Goal: Information Seeking & Learning: Find specific fact

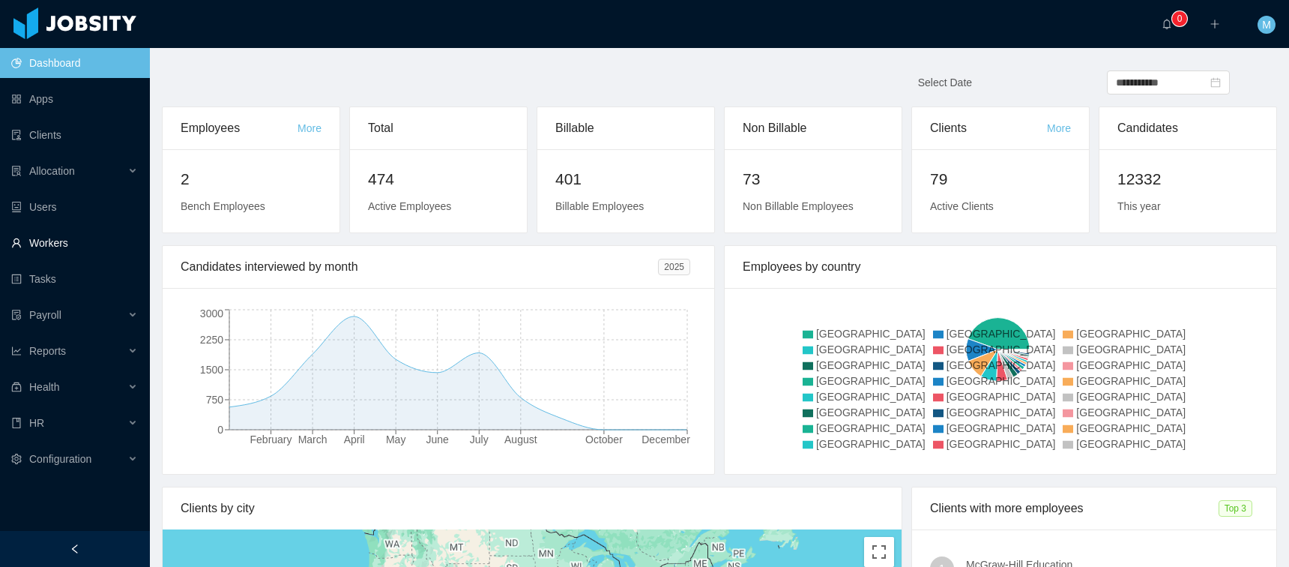
click at [47, 239] on link "Workers" at bounding box center [74, 243] width 127 height 30
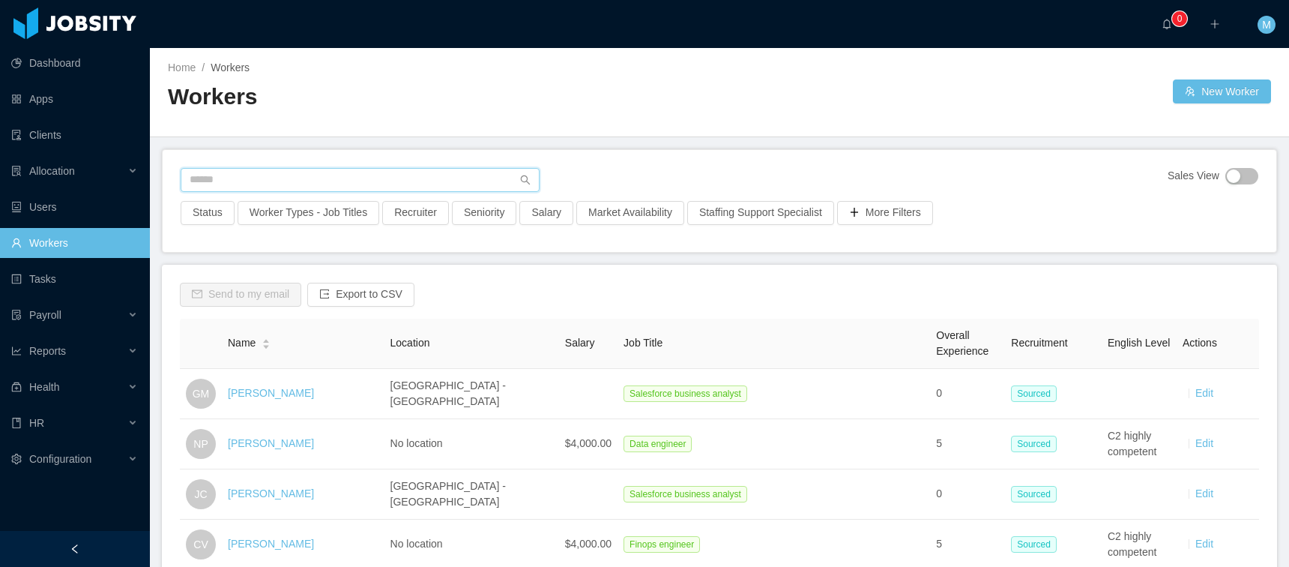
click at [286, 176] on input "text" at bounding box center [360, 180] width 359 height 24
type input "**********"
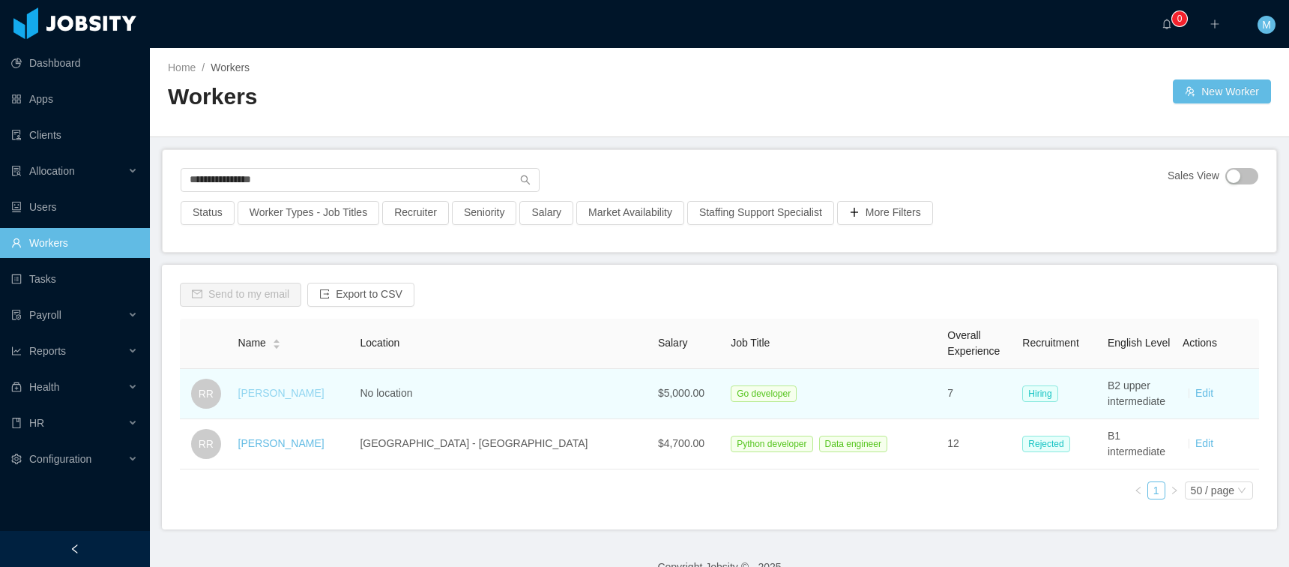
click at [301, 388] on link "[PERSON_NAME]" at bounding box center [281, 393] width 86 height 12
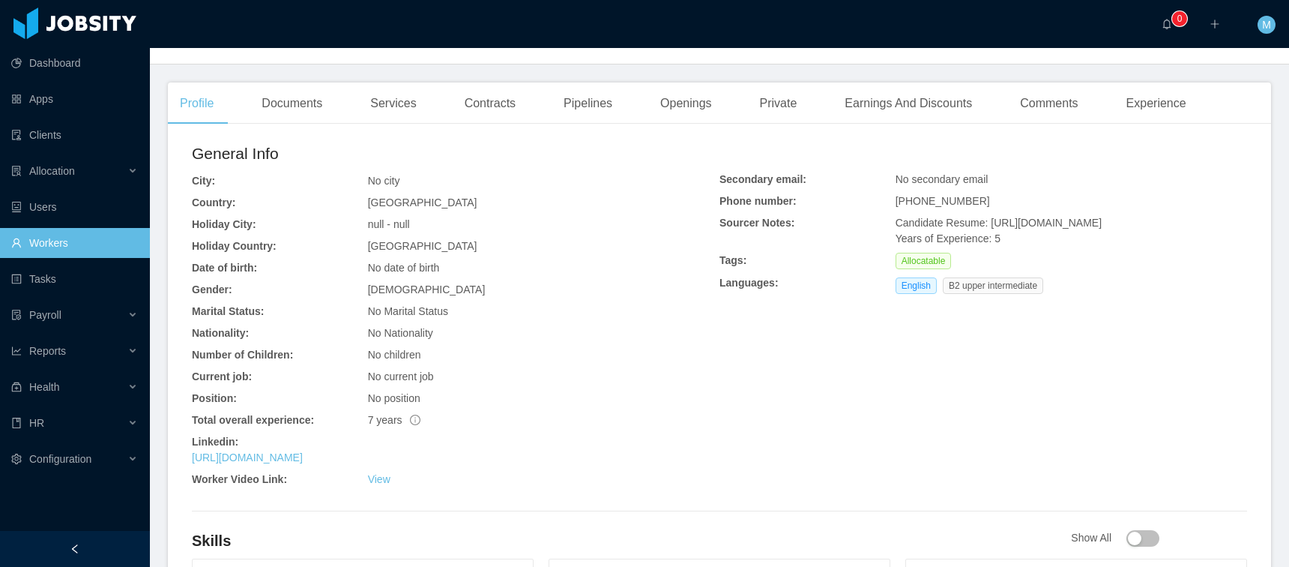
scroll to position [514, 0]
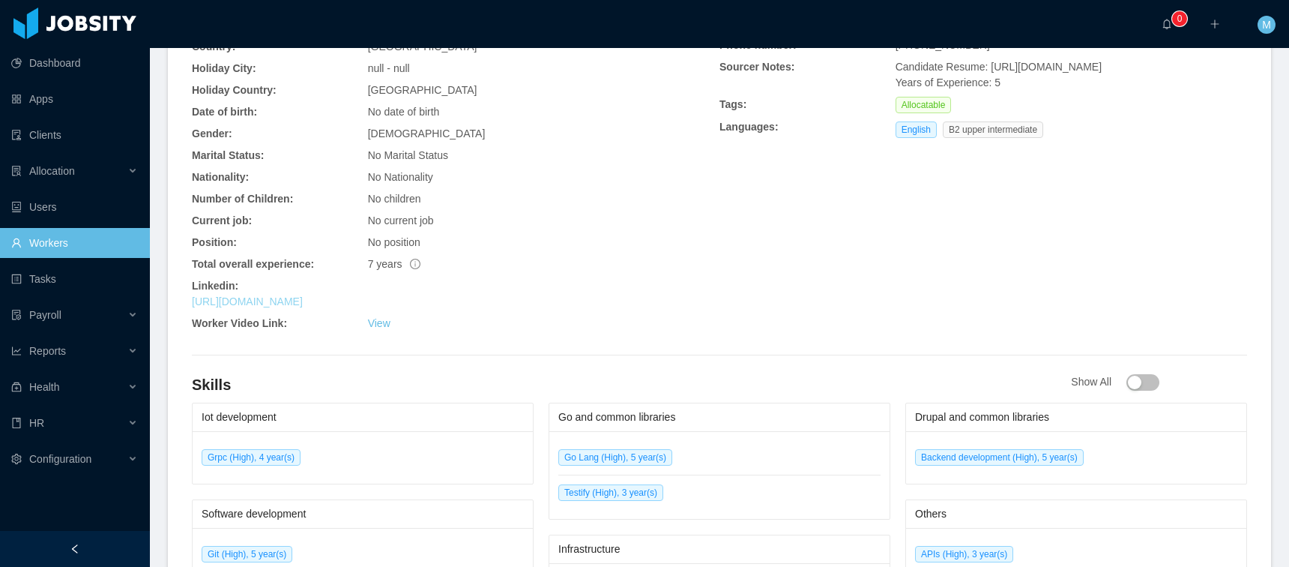
click at [303, 301] on link "[URL][DOMAIN_NAME]" at bounding box center [247, 301] width 111 height 12
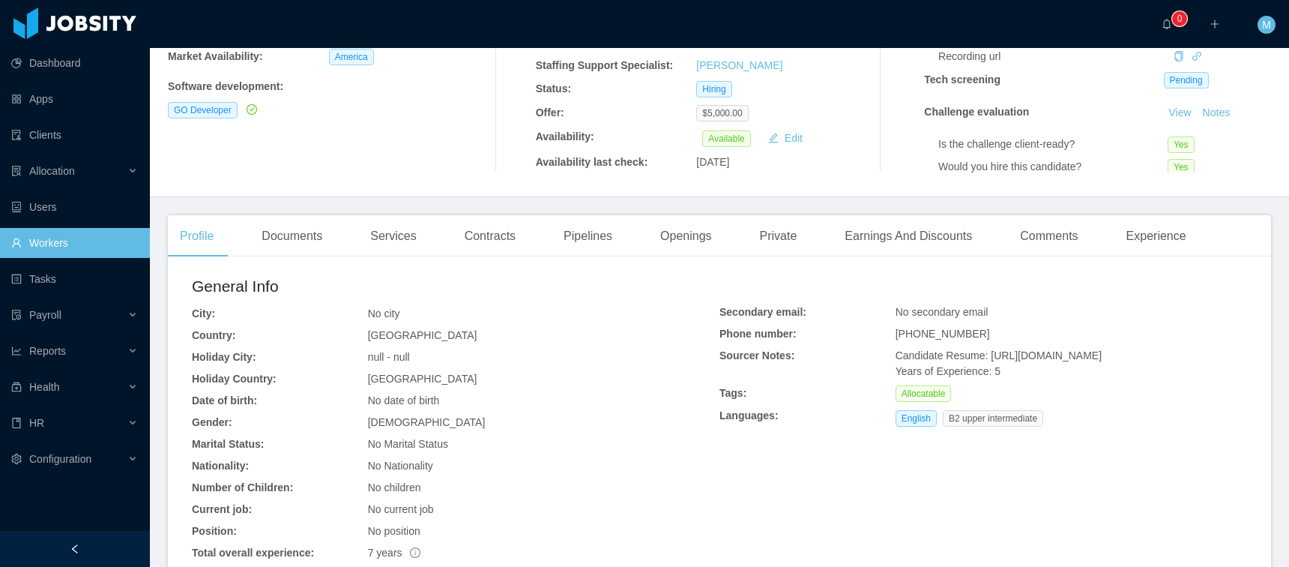
scroll to position [73, 0]
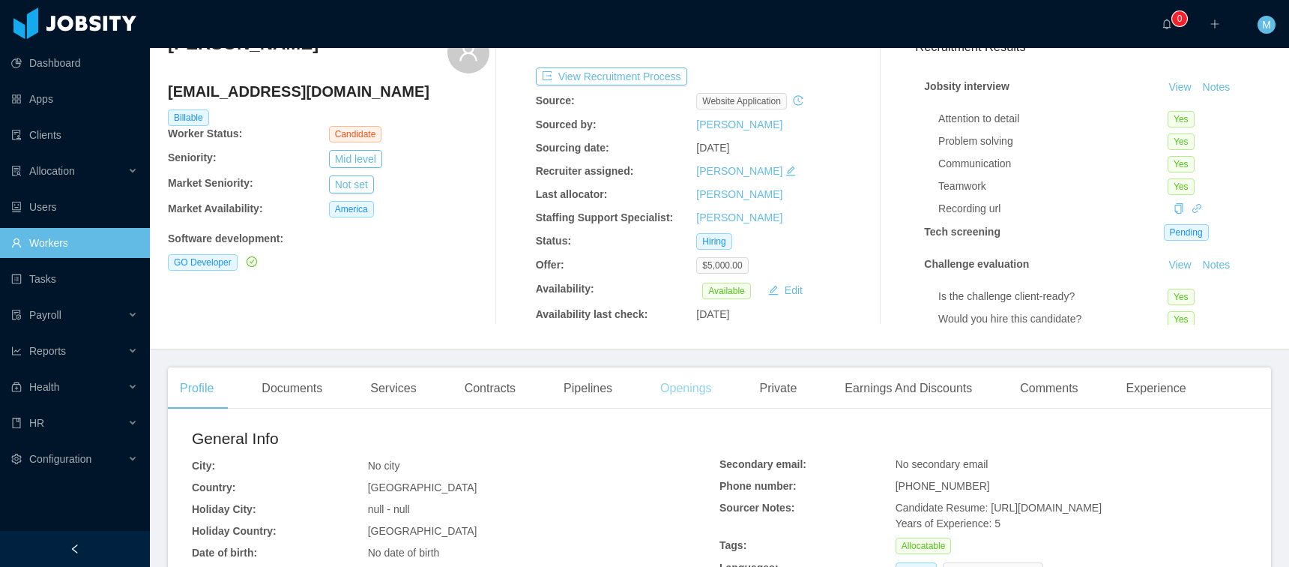
click at [690, 394] on div "Openings" at bounding box center [686, 388] width 76 height 42
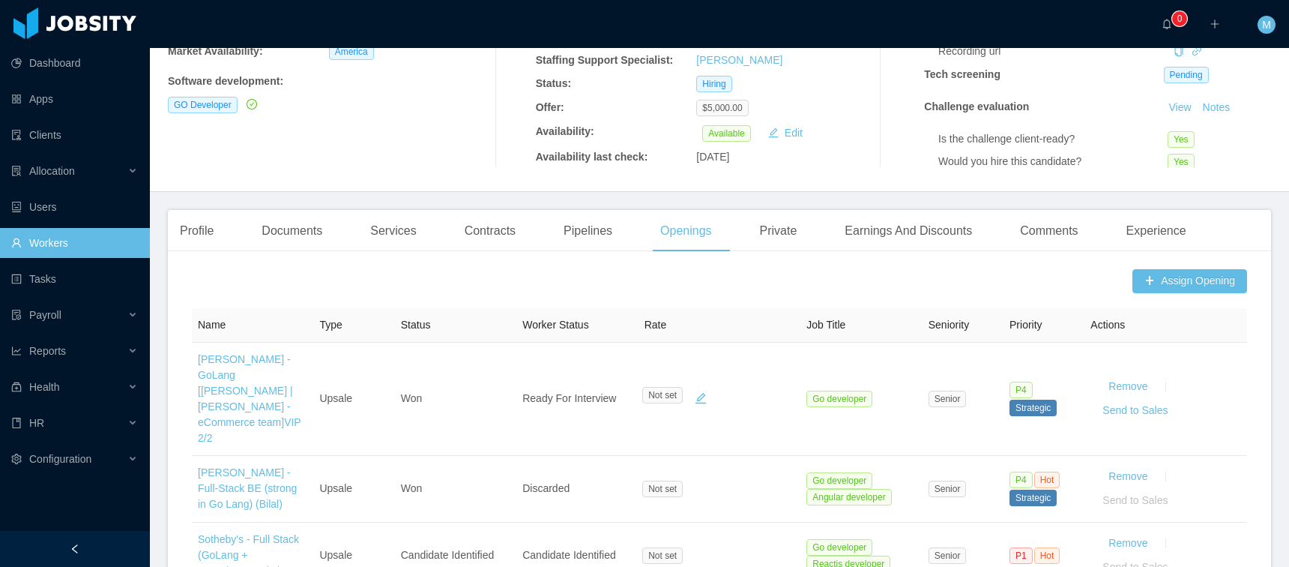
scroll to position [443, 0]
